Goal: Information Seeking & Learning: Check status

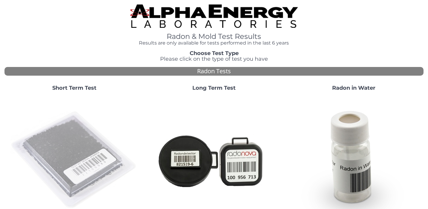
click at [81, 149] on img at bounding box center [74, 160] width 129 height 129
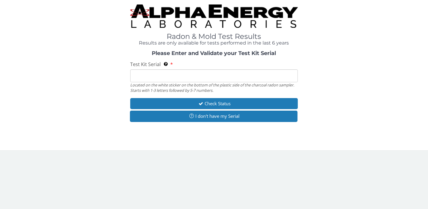
click at [168, 76] on input "Test Kit Serial Located on the white sticker on the bottom of the plastic side …" at bounding box center [214, 75] width 168 height 13
type input "FE471776"
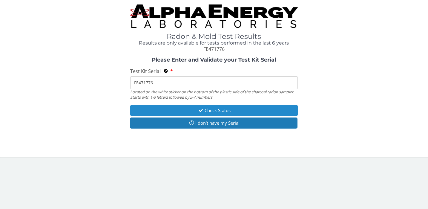
click at [206, 112] on button "Check Status" at bounding box center [214, 110] width 168 height 11
